Goal: Information Seeking & Learning: Learn about a topic

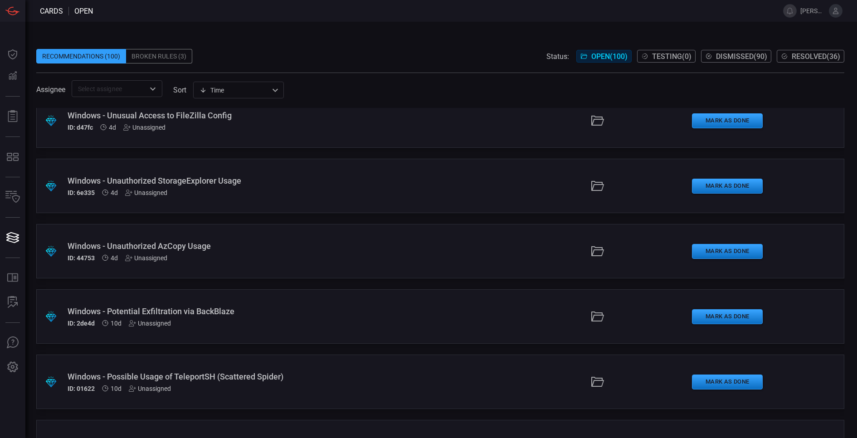
scroll to position [68, 0]
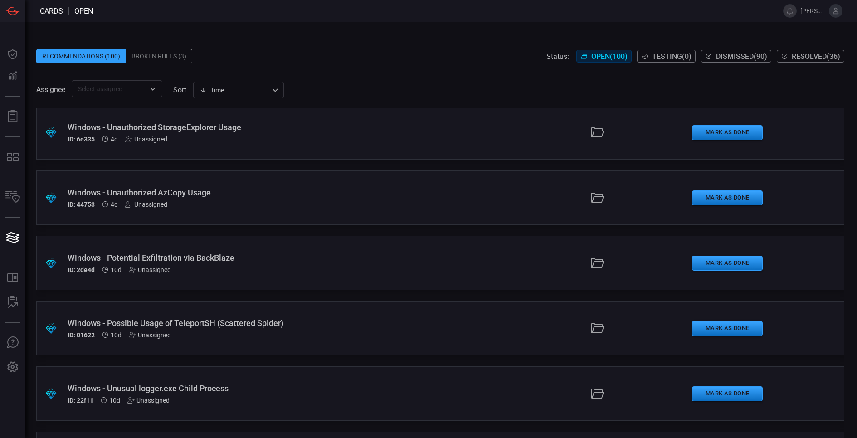
click at [199, 196] on div "Windows - Unauthorized AzCopy Usage" at bounding box center [208, 193] width 281 height 10
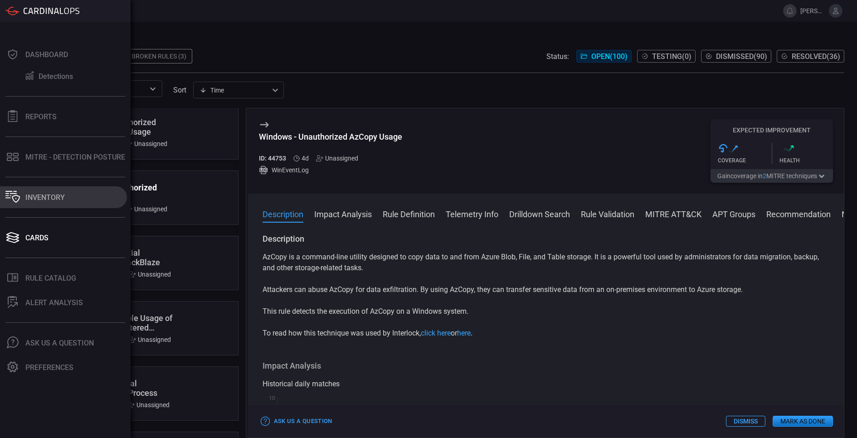
click at [11, 200] on icon at bounding box center [12, 197] width 15 height 12
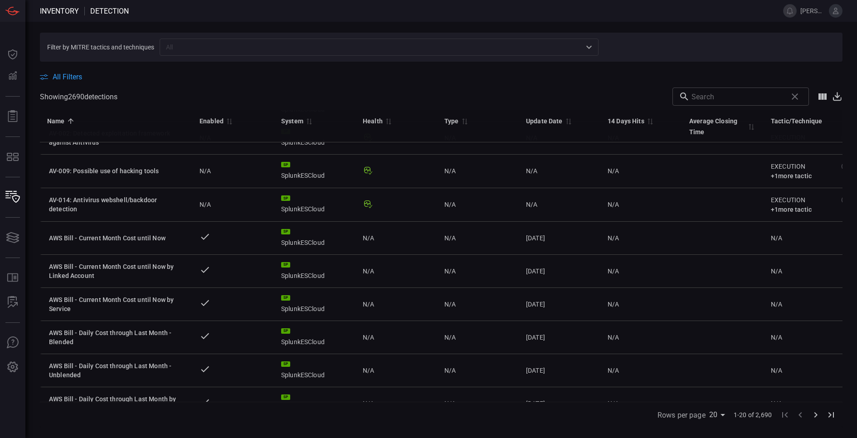
scroll to position [408, 0]
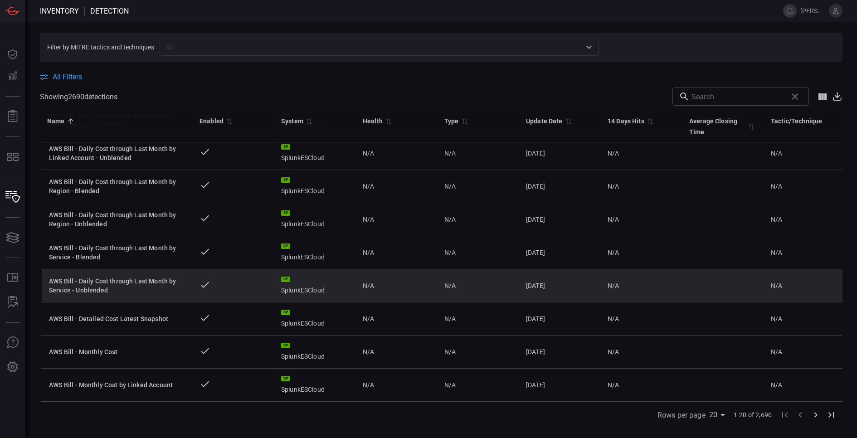
click at [133, 277] on div "AWS Bill - Daily Cost through Last Month by Service - Unblended" at bounding box center [117, 286] width 136 height 18
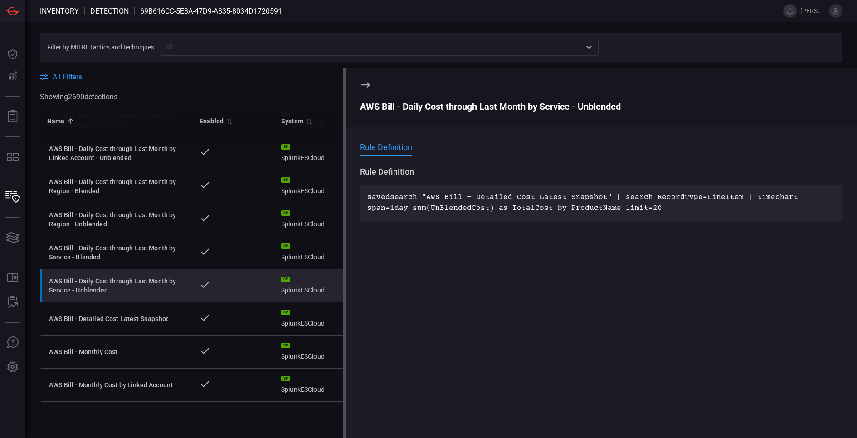
click at [363, 84] on icon at bounding box center [365, 84] width 9 height 5
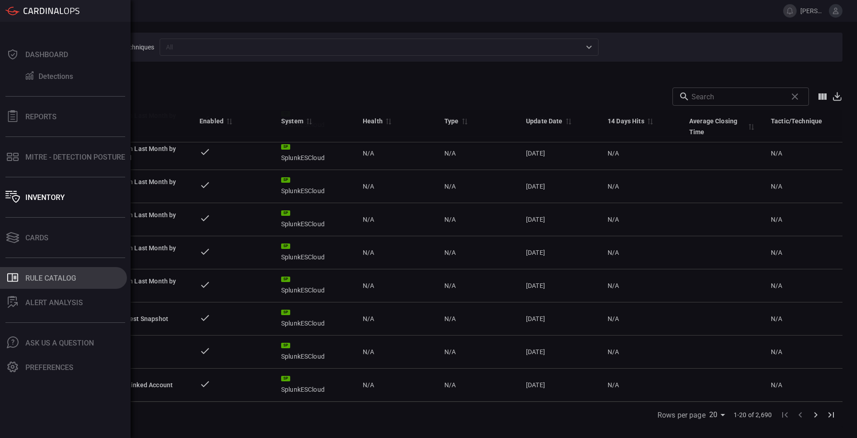
click at [52, 281] on div "Rule Catalog" at bounding box center [50, 278] width 51 height 9
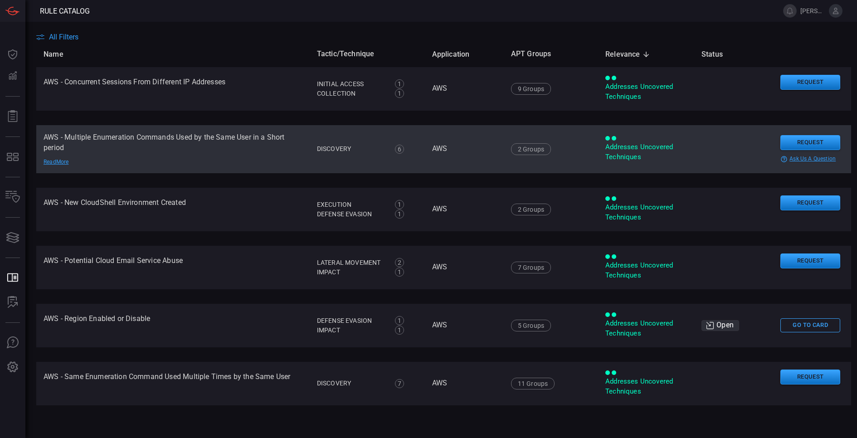
click at [200, 139] on td "AWS - Multiple Enumeration Commands Used by the Same User in a Short period Rea…" at bounding box center [172, 149] width 273 height 48
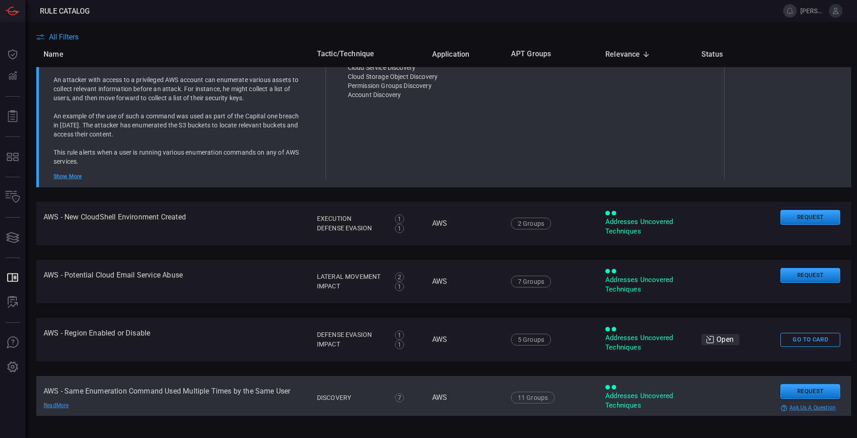
scroll to position [273, 0]
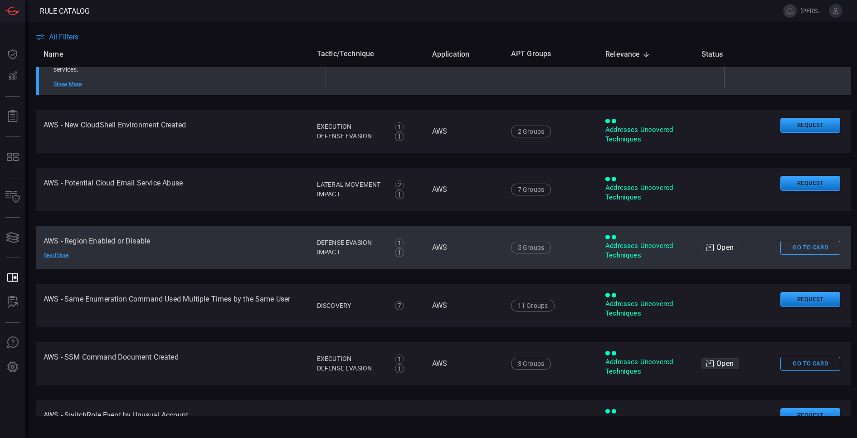
click at [143, 259] on td "AWS - Region Enabled or Disable Read More" at bounding box center [172, 248] width 273 height 44
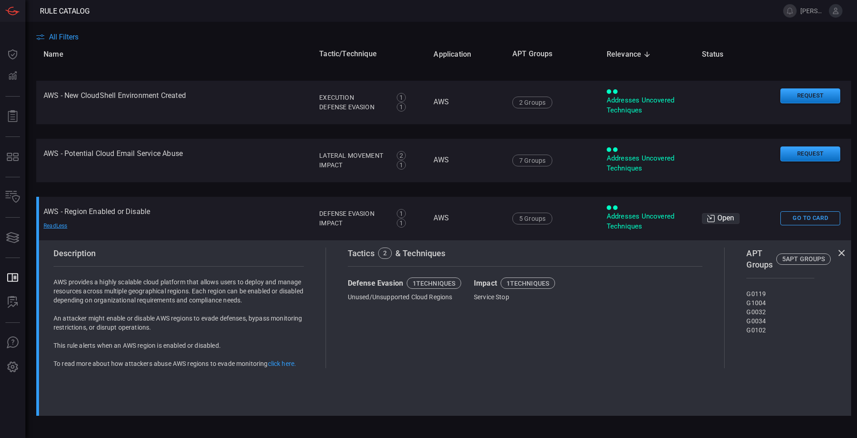
scroll to position [122, 0]
